Goal: Find contact information: Find contact information

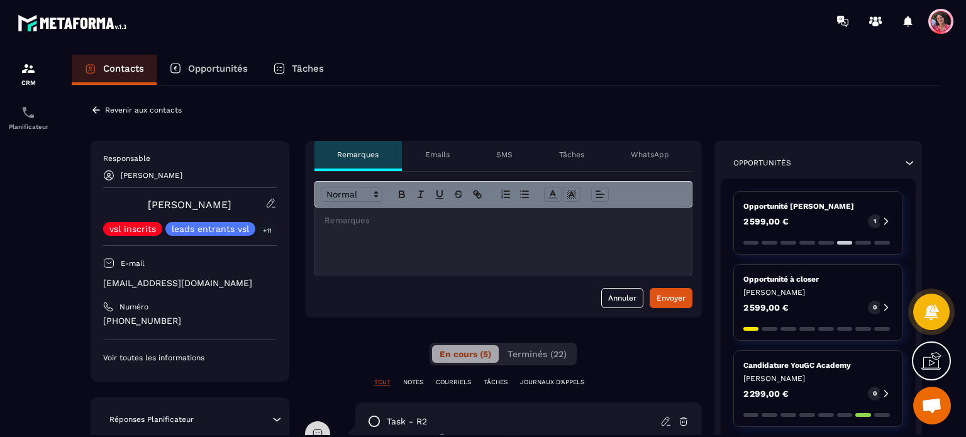
scroll to position [3263, 0]
drag, startPoint x: 218, startPoint y: 284, endPoint x: 103, endPoint y: 284, distance: 115.1
click at [103, 284] on div "Responsable [PERSON_NAME] [PERSON_NAME] vsl inscrits leads entrants vsl +11 E-m…" at bounding box center [190, 261] width 199 height 241
copy p "[EMAIL_ADDRESS][DOMAIN_NAME]"
click at [215, 325] on p "[PHONE_NUMBER]" at bounding box center [190, 321] width 174 height 12
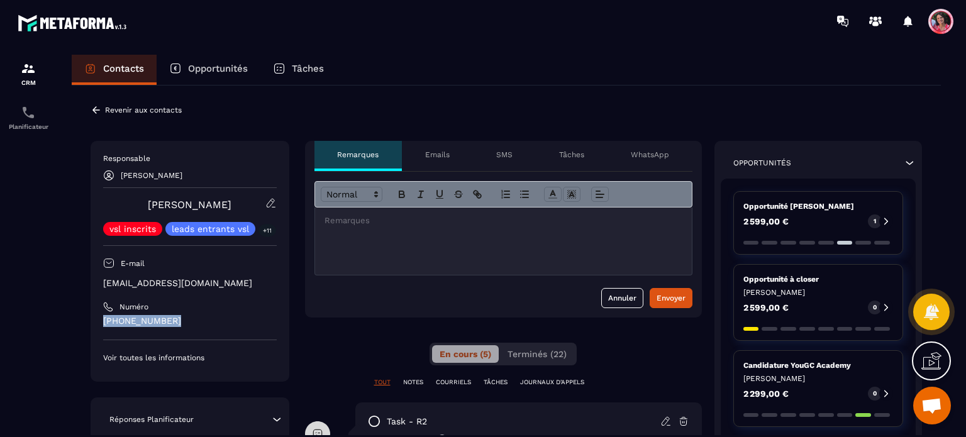
drag, startPoint x: 183, startPoint y: 321, endPoint x: 101, endPoint y: 317, distance: 82.5
click at [101, 317] on div "Responsable [PERSON_NAME] [PERSON_NAME] vsl inscrits leads entrants vsl +11 E-m…" at bounding box center [190, 261] width 199 height 241
copy p "[PHONE_NUMBER]"
click at [105, 53] on div "CRM Planificateur" at bounding box center [107, 238] width 214 height 393
click at [105, 74] on p "Contacts" at bounding box center [123, 68] width 41 height 11
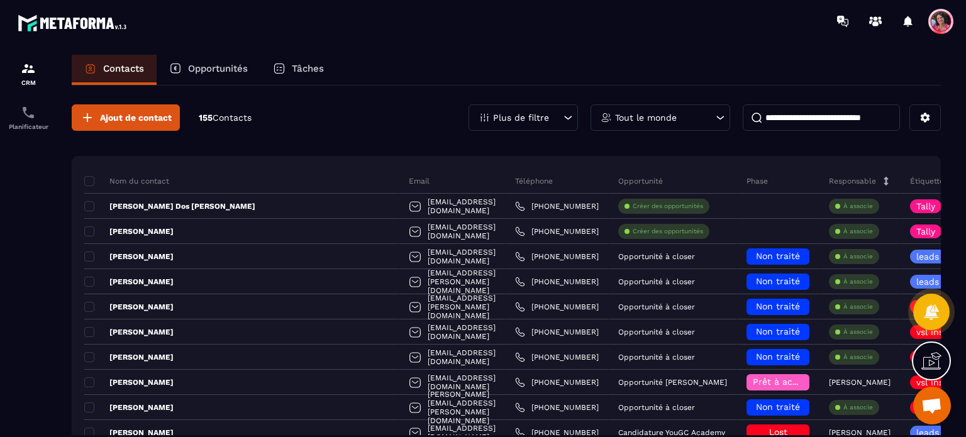
click at [850, 125] on input at bounding box center [821, 117] width 157 height 26
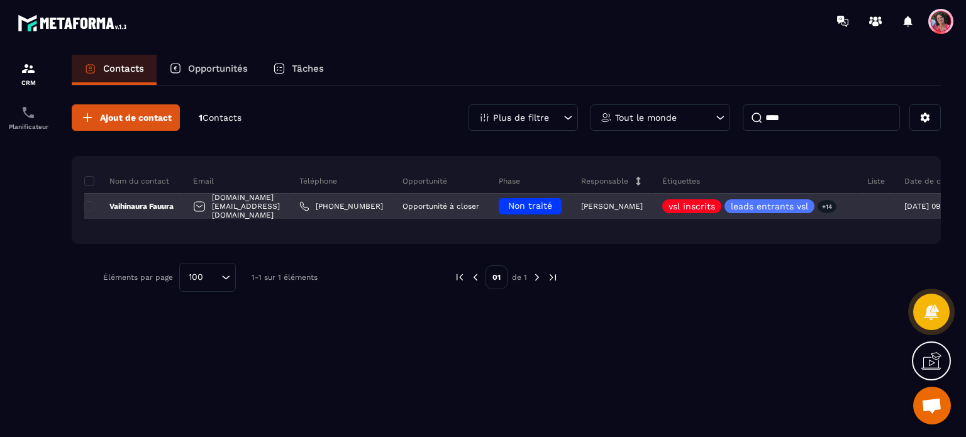
type input "****"
click at [133, 206] on p "Vaihinaura Fauura" at bounding box center [128, 206] width 89 height 10
